Goal: Information Seeking & Learning: Check status

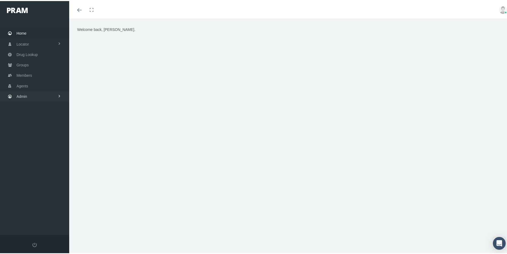
click at [21, 95] on span "Admin" at bounding box center [22, 95] width 11 height 10
click at [27, 106] on span "Security" at bounding box center [29, 106] width 14 height 9
click at [27, 137] on span "User Lookup" at bounding box center [31, 136] width 21 height 9
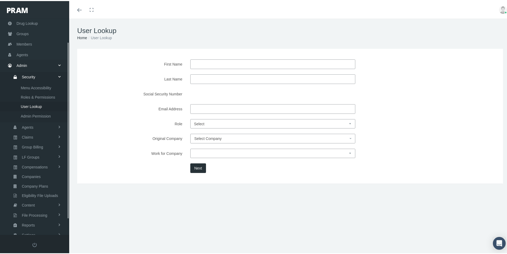
scroll to position [47, 0]
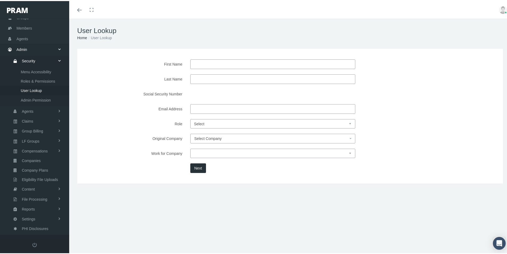
click at [195, 108] on input "Email Address" at bounding box center [272, 108] width 165 height 10
paste input "[EMAIL_ADDRESS][DOMAIN_NAME]"
type input "[EMAIL_ADDRESS][DOMAIN_NAME]"
click at [198, 167] on button "Next" at bounding box center [198, 167] width 16 height 10
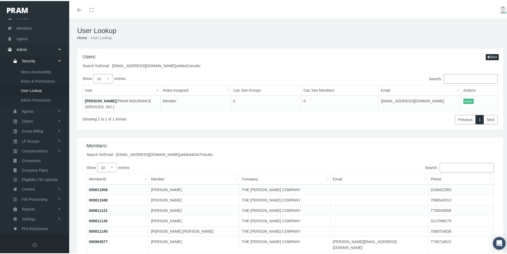
click at [97, 98] on link "BRADLEY HALL" at bounding box center [100, 100] width 31 height 4
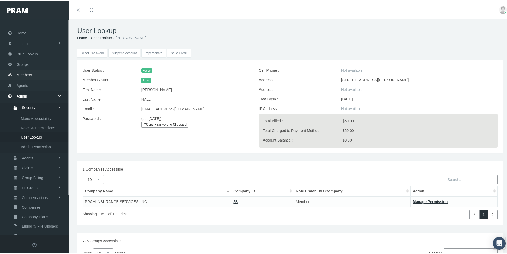
click at [22, 73] on span "Members" at bounding box center [24, 74] width 15 height 10
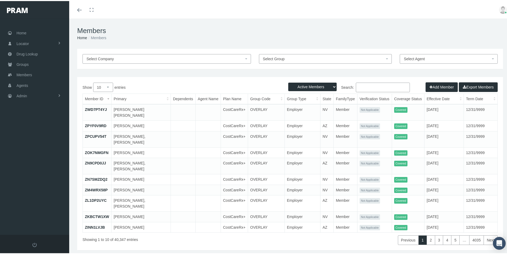
click at [360, 85] on input "Search:" at bounding box center [383, 86] width 54 height 10
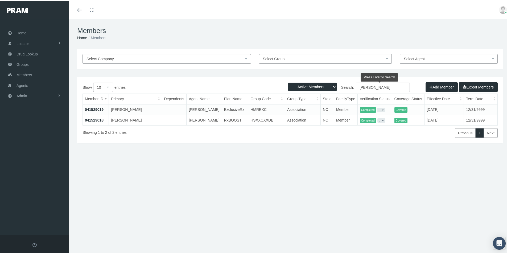
type input "Bradley hall"
click at [96, 108] on link "041529019" at bounding box center [94, 108] width 19 height 4
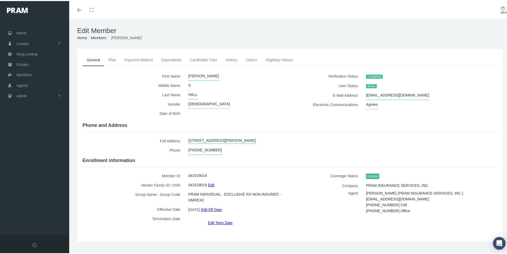
click at [232, 58] on link "History" at bounding box center [231, 59] width 20 height 12
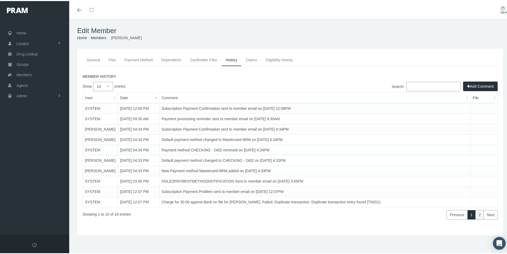
click at [475, 212] on link "2" at bounding box center [479, 214] width 9 height 10
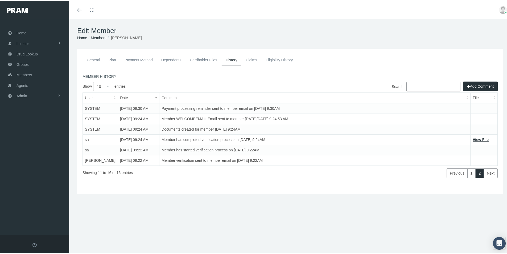
click at [97, 37] on link "Members" at bounding box center [98, 37] width 15 height 4
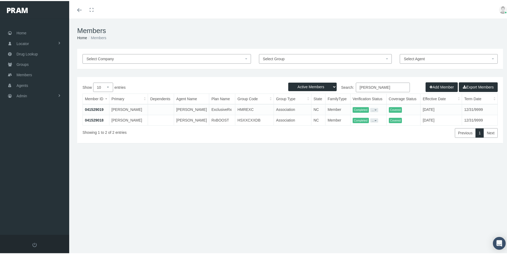
click at [220, 159] on div "Select Company Select Group Select Agent Loading... Active Members Terminated M…" at bounding box center [290, 114] width 442 height 133
click at [284, 162] on div "Select Company Select Group Select Agent Loading... Active Members Terminated M…" at bounding box center [290, 114] width 442 height 133
click at [94, 107] on link "041529019" at bounding box center [94, 108] width 19 height 4
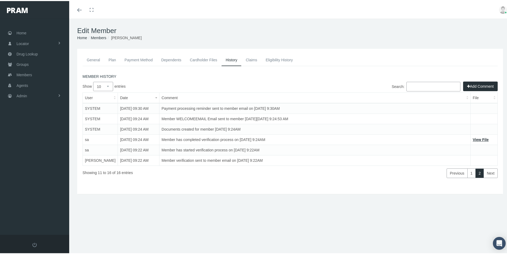
click at [170, 179] on div "General Plan Payment Method Dependents Cardholder Files S" at bounding box center [290, 120] width 429 height 134
click at [96, 58] on link "General" at bounding box center [94, 59] width 22 height 12
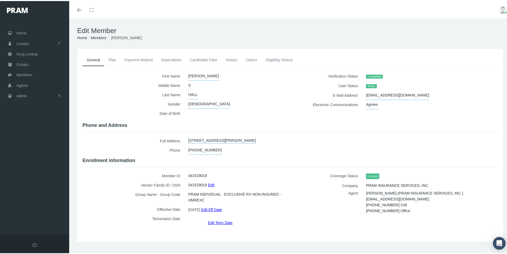
click at [118, 209] on label "Effective Date" at bounding box center [134, 207] width 102 height 9
click at [115, 208] on label "Effective Date" at bounding box center [134, 207] width 102 height 9
click at [278, 59] on link "Eligibility History" at bounding box center [279, 59] width 36 height 12
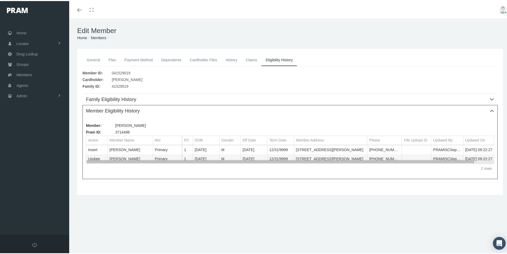
drag, startPoint x: 424, startPoint y: 161, endPoint x: 354, endPoint y: 161, distance: 70.5
click at [354, 161] on body "Toggle Fullscreen Toggle navigation Toggle menubar Toggle fullscreen Profile Lo…" at bounding box center [255, 127] width 511 height 254
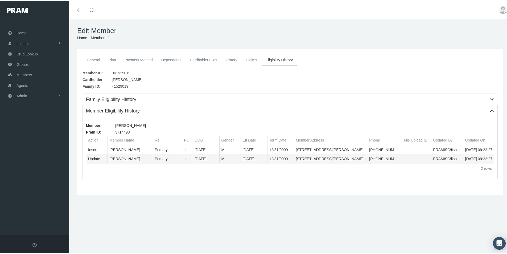
click at [94, 58] on link "General" at bounding box center [94, 59] width 22 height 12
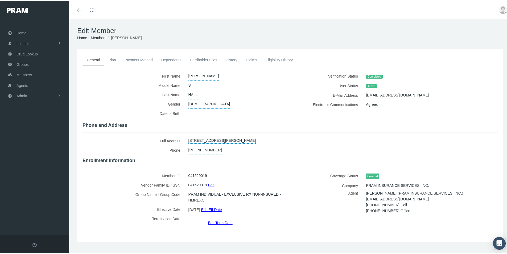
click at [230, 59] on link "History" at bounding box center [231, 59] width 20 height 12
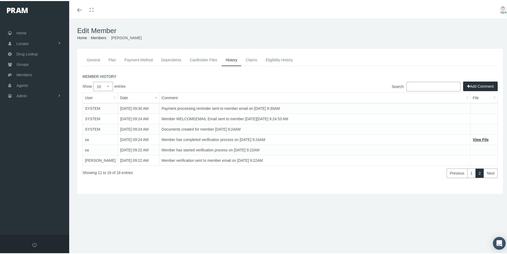
click at [473, 137] on link "View File" at bounding box center [481, 138] width 16 height 4
click at [467, 173] on link "1" at bounding box center [471, 172] width 9 height 10
